Goal: Task Accomplishment & Management: Manage account settings

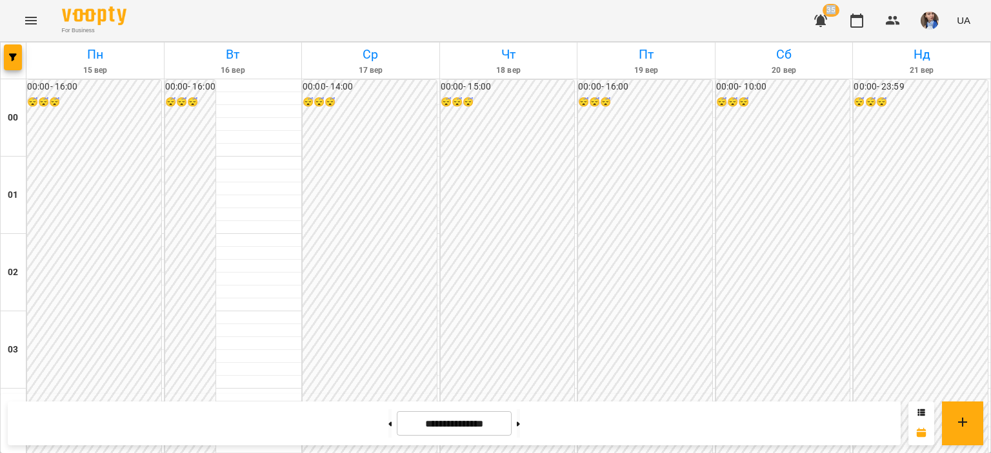
scroll to position [580, 0]
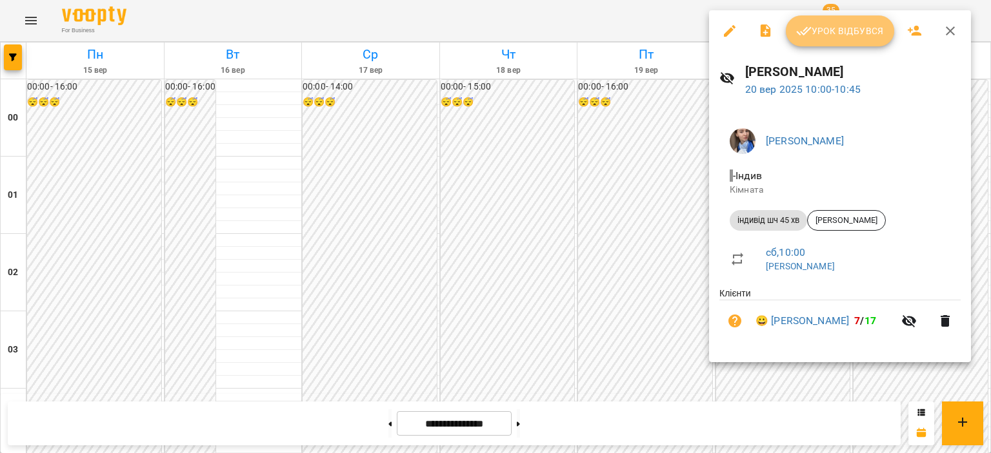
click at [832, 43] on button "Урок відбувся" at bounding box center [839, 30] width 108 height 31
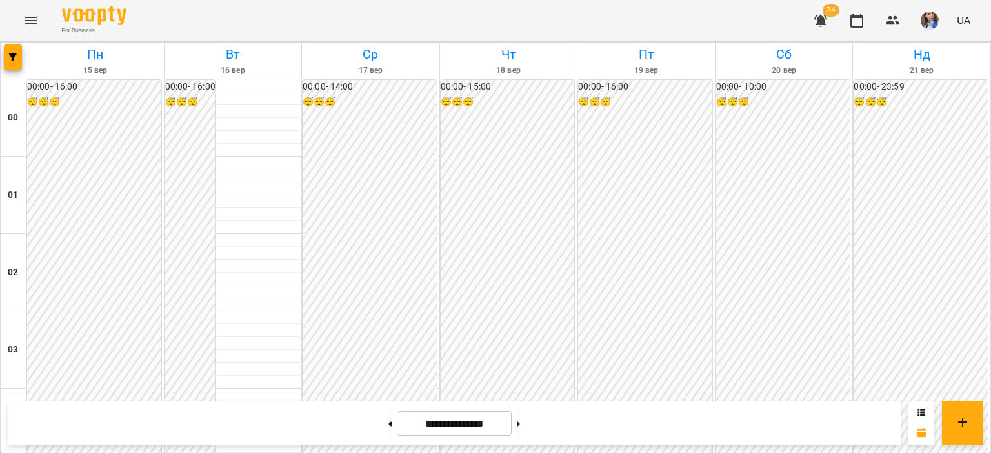
scroll to position [1419, 0]
click at [388, 429] on button at bounding box center [389, 424] width 3 height 28
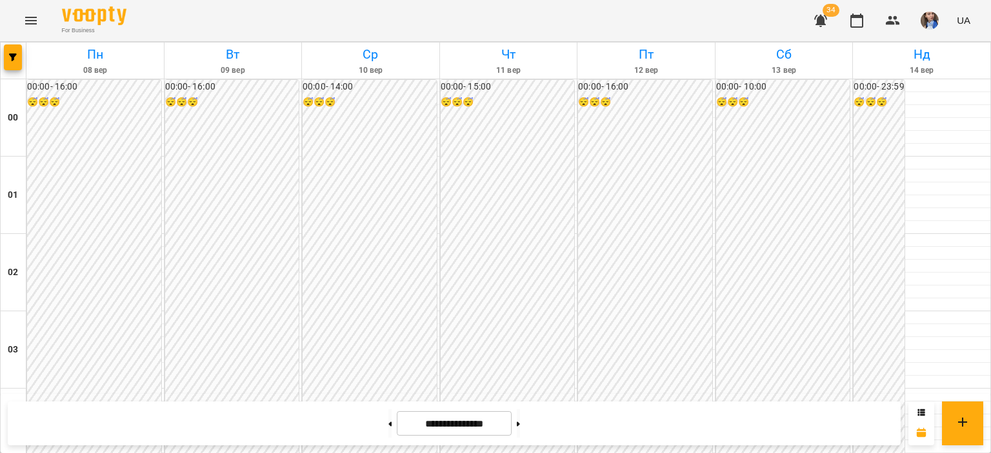
scroll to position [1283, 0]
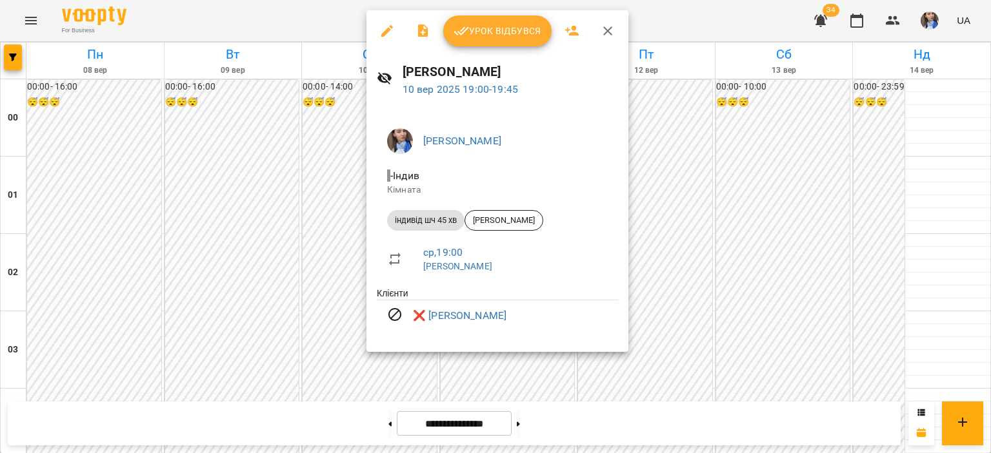
drag, startPoint x: 687, startPoint y: 23, endPoint x: 665, endPoint y: 90, distance: 70.6
click at [687, 23] on div at bounding box center [495, 226] width 991 height 453
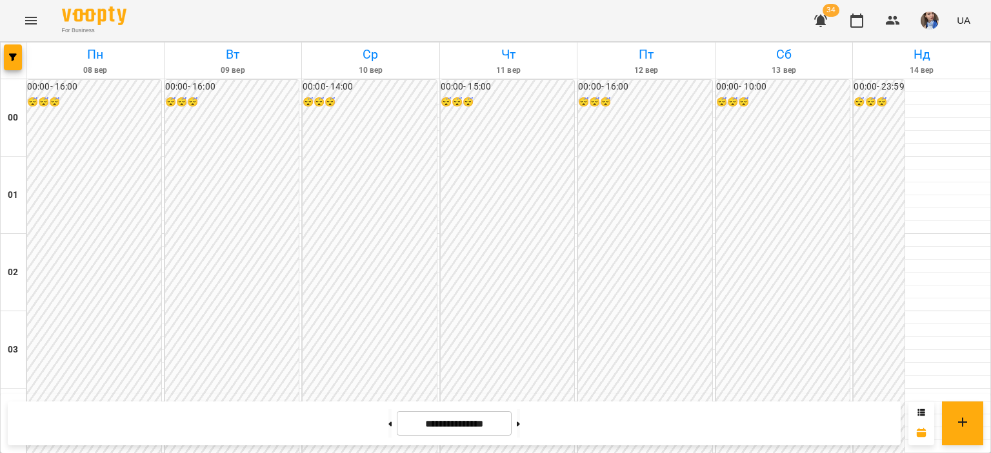
scroll to position [1218, 0]
drag, startPoint x: 535, startPoint y: 430, endPoint x: 542, endPoint y: 424, distance: 8.7
click at [520, 430] on button at bounding box center [518, 424] width 3 height 28
type input "**********"
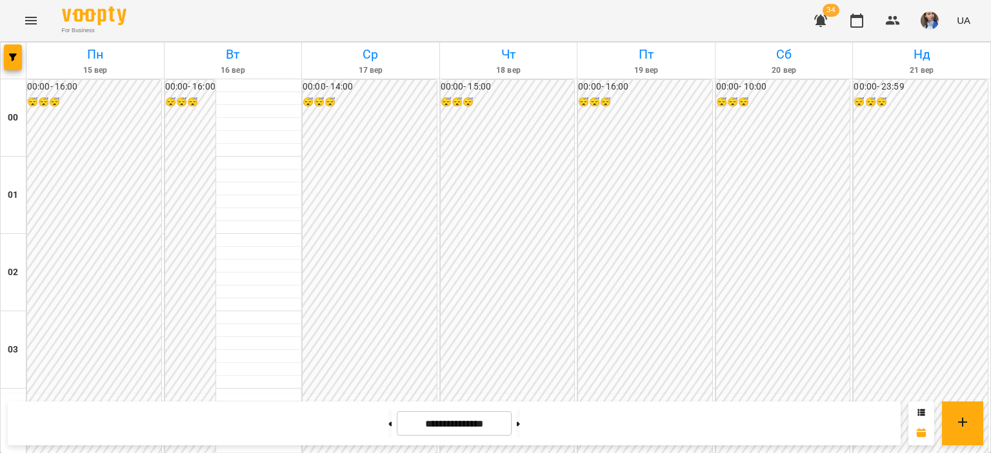
scroll to position [831, 0]
